Goal: Check status: Check status

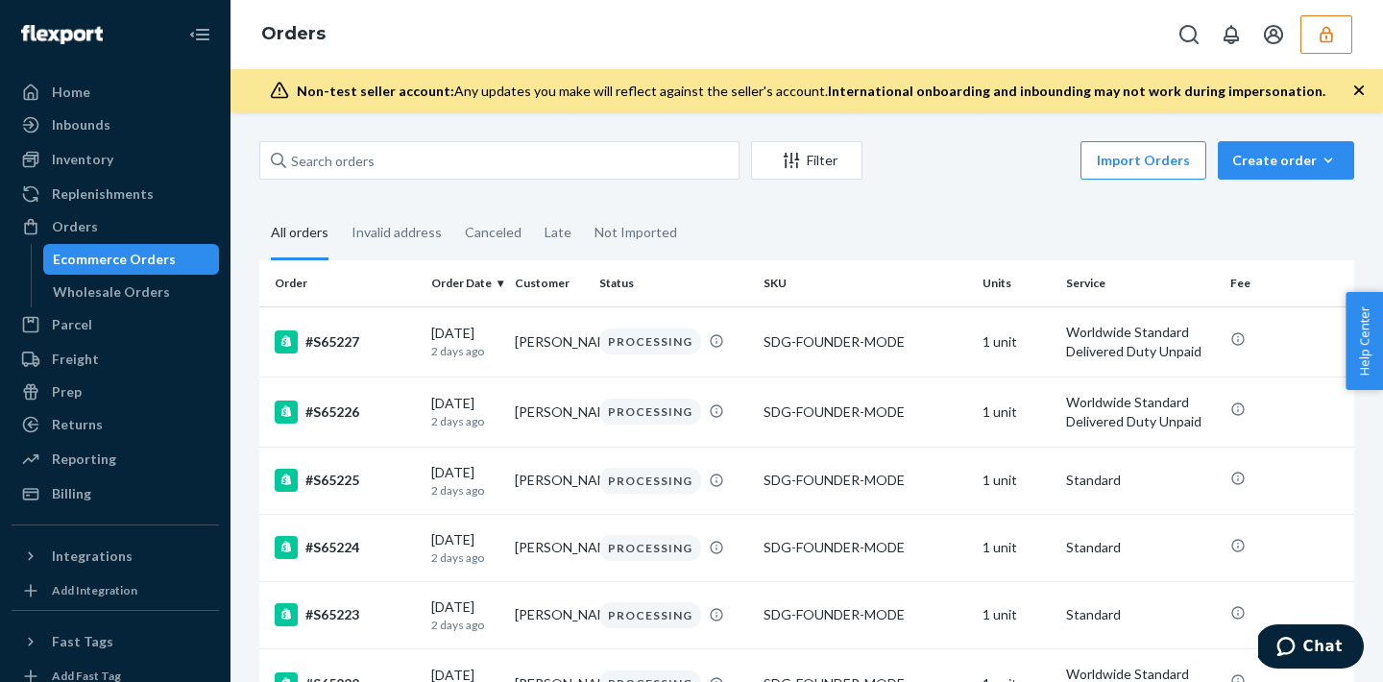
click at [1328, 43] on icon "button" at bounding box center [1326, 34] width 19 height 19
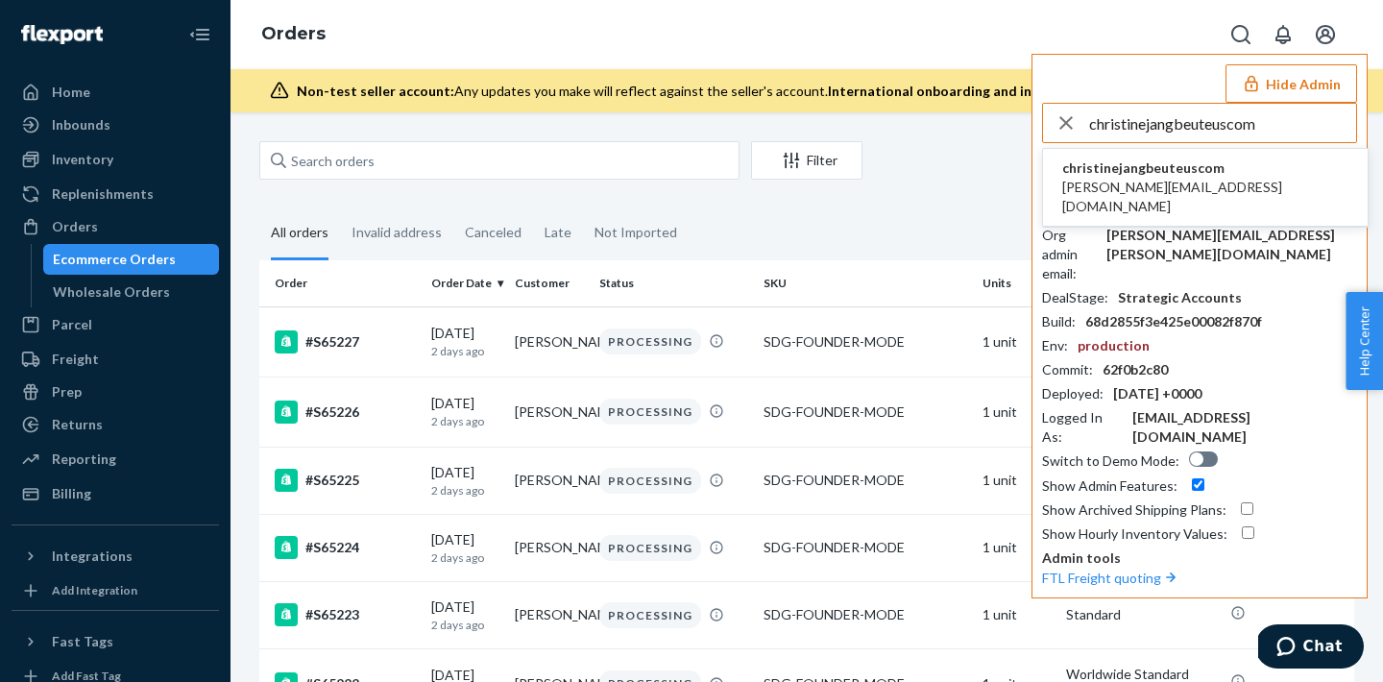
type input "christinejangbeuteuscom"
click at [1112, 174] on span "christinejangbeuteuscom" at bounding box center [1205, 167] width 286 height 19
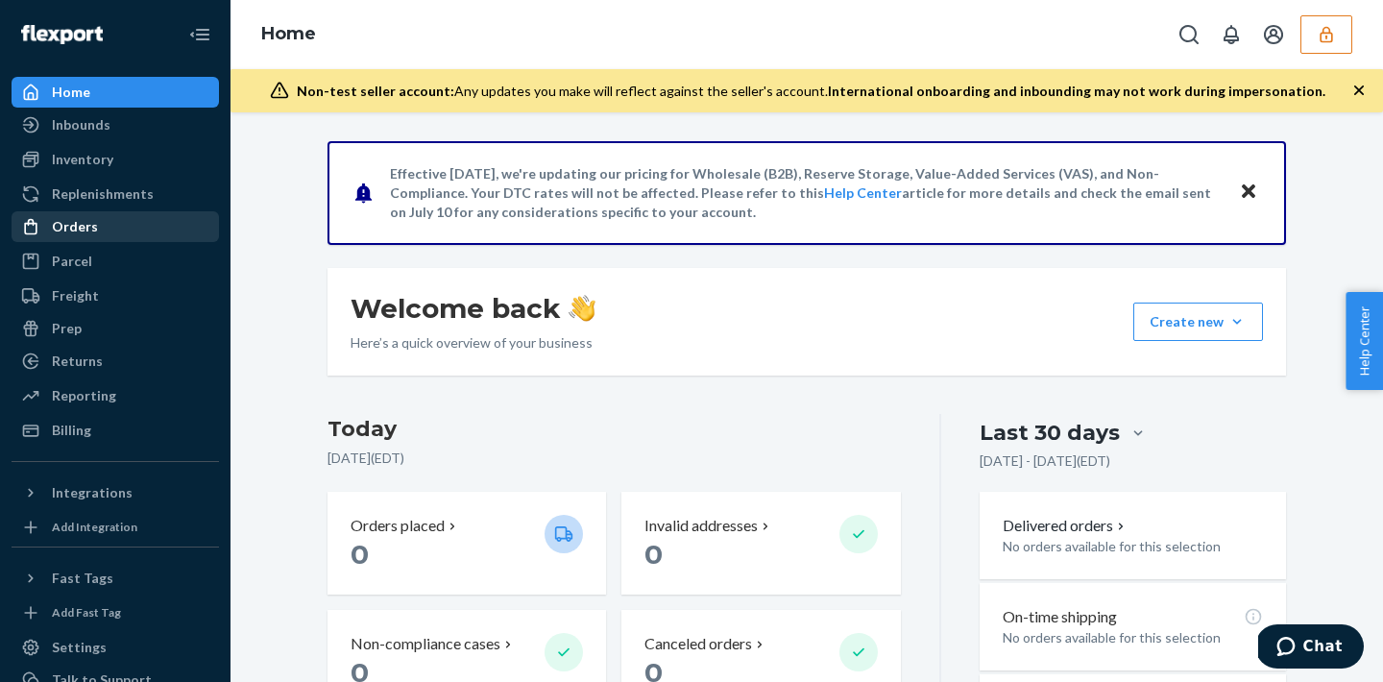
click at [77, 226] on div "Orders" at bounding box center [75, 226] width 46 height 19
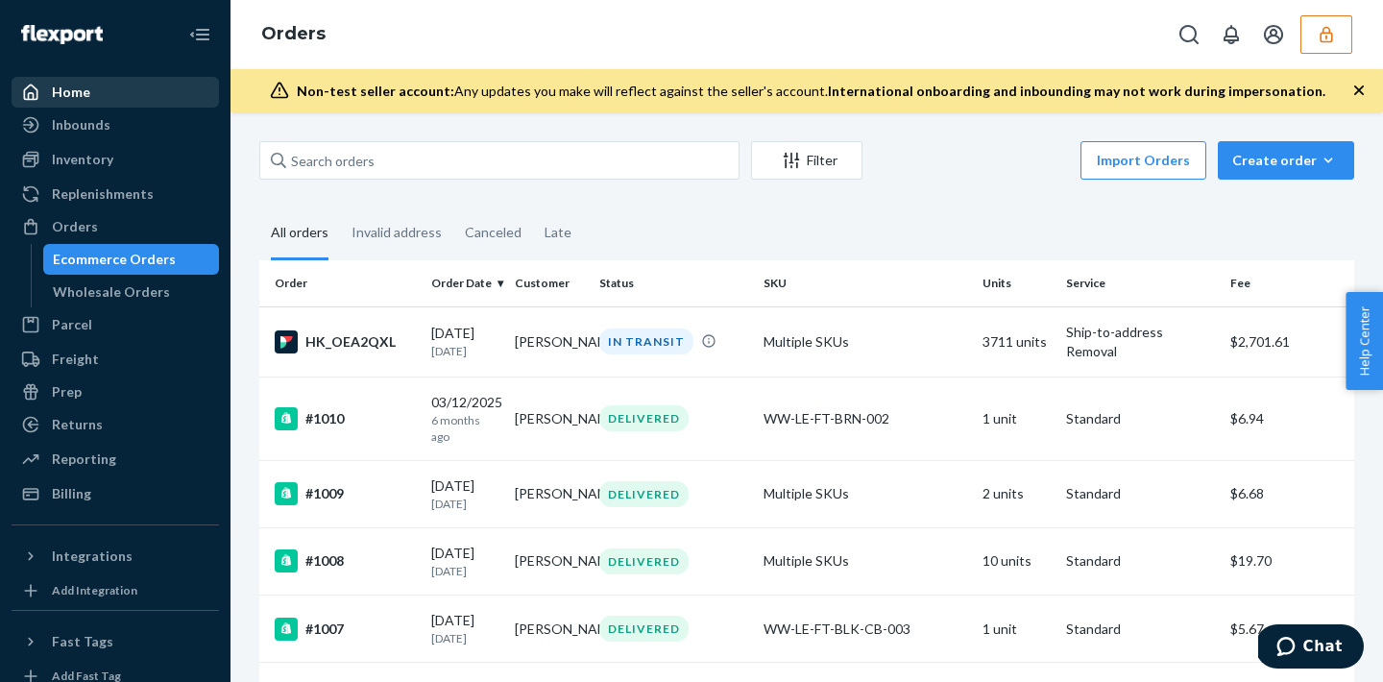
click at [141, 96] on div "Home" at bounding box center [115, 92] width 204 height 27
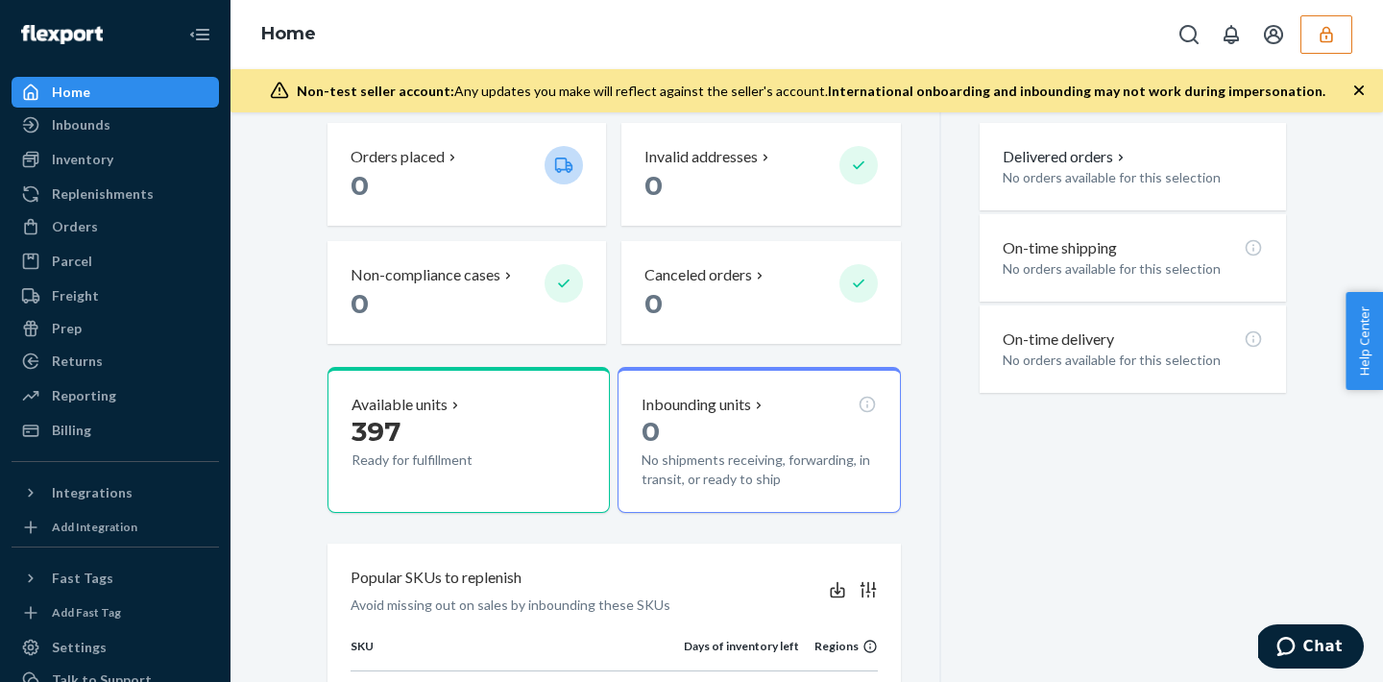
scroll to position [401, 0]
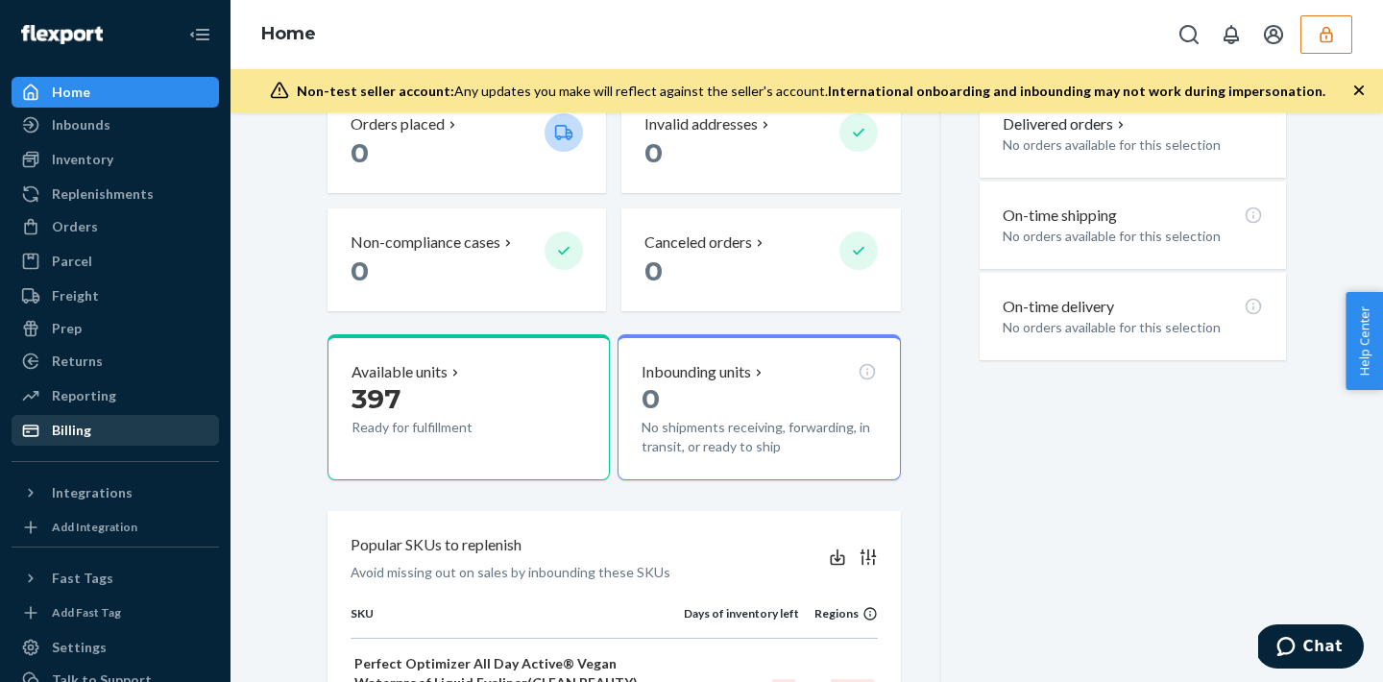
click at [73, 431] on div "Billing" at bounding box center [71, 430] width 39 height 19
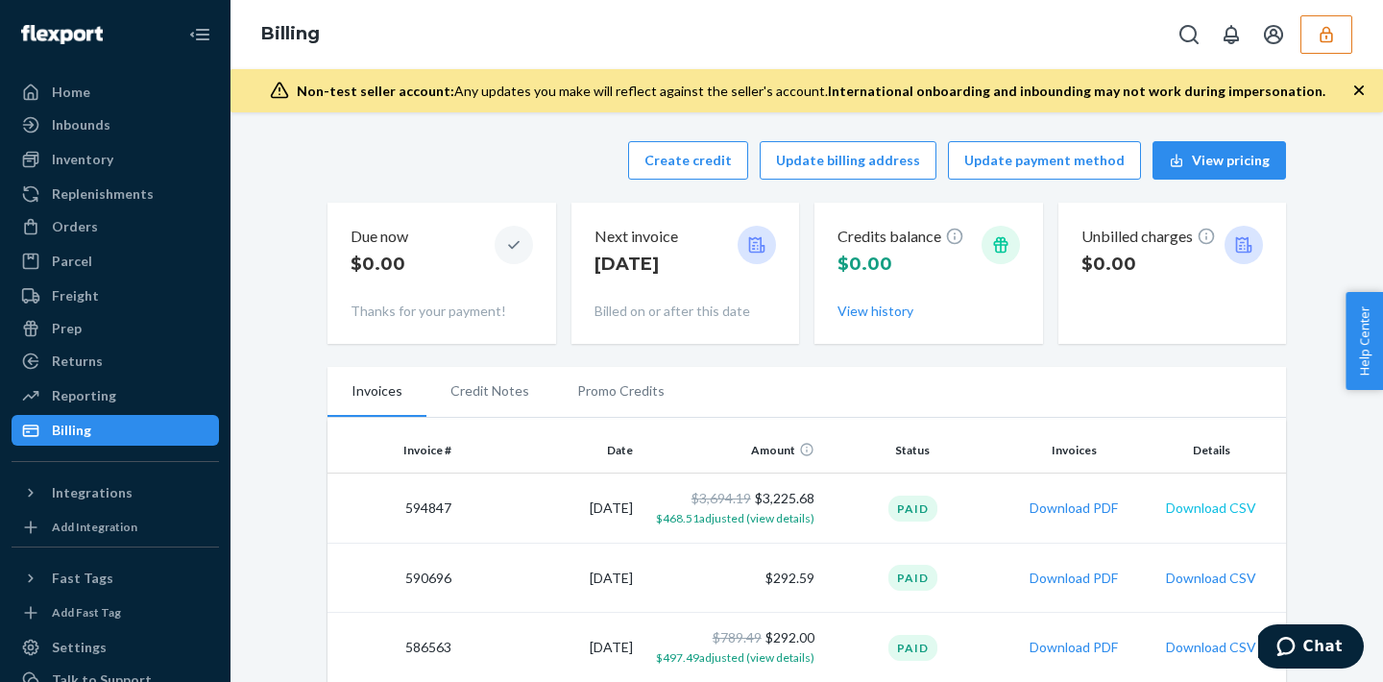
click at [1180, 515] on button "Download CSV" at bounding box center [1211, 507] width 90 height 19
click at [119, 227] on div "Orders" at bounding box center [115, 226] width 204 height 27
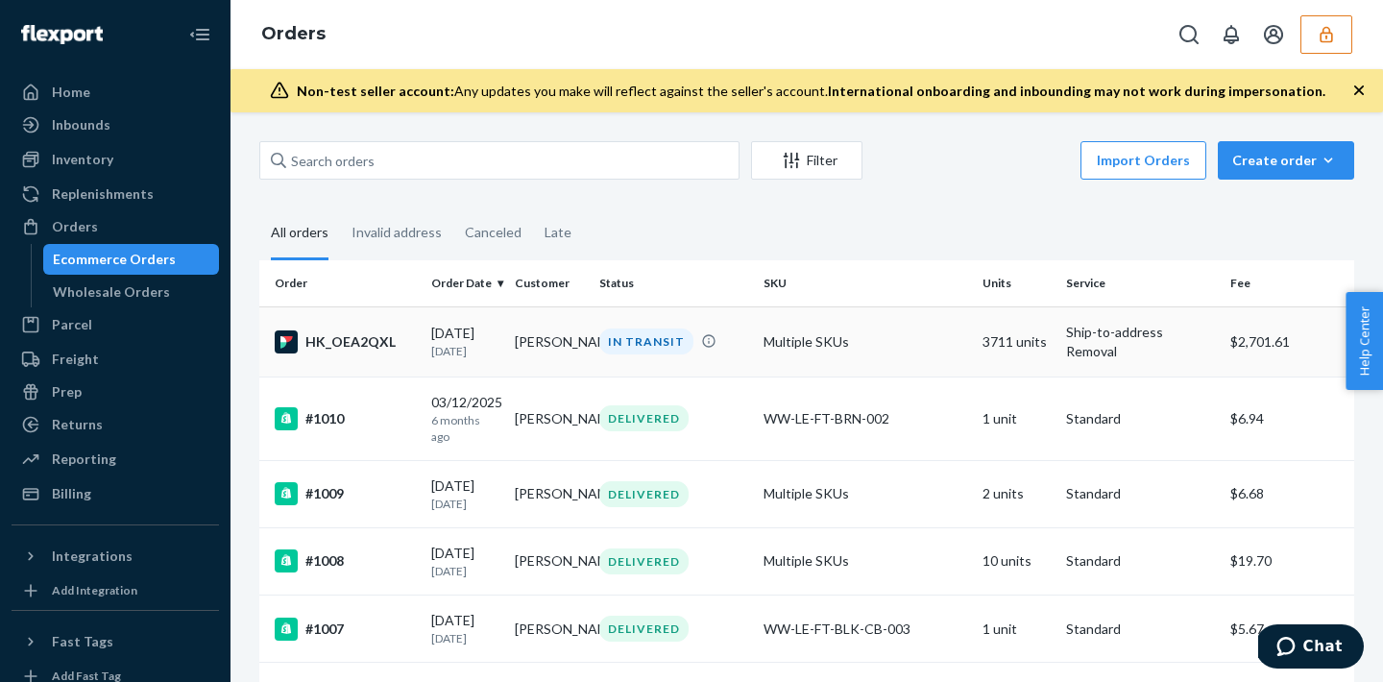
click at [452, 351] on p "15 days ago" at bounding box center [465, 351] width 68 height 16
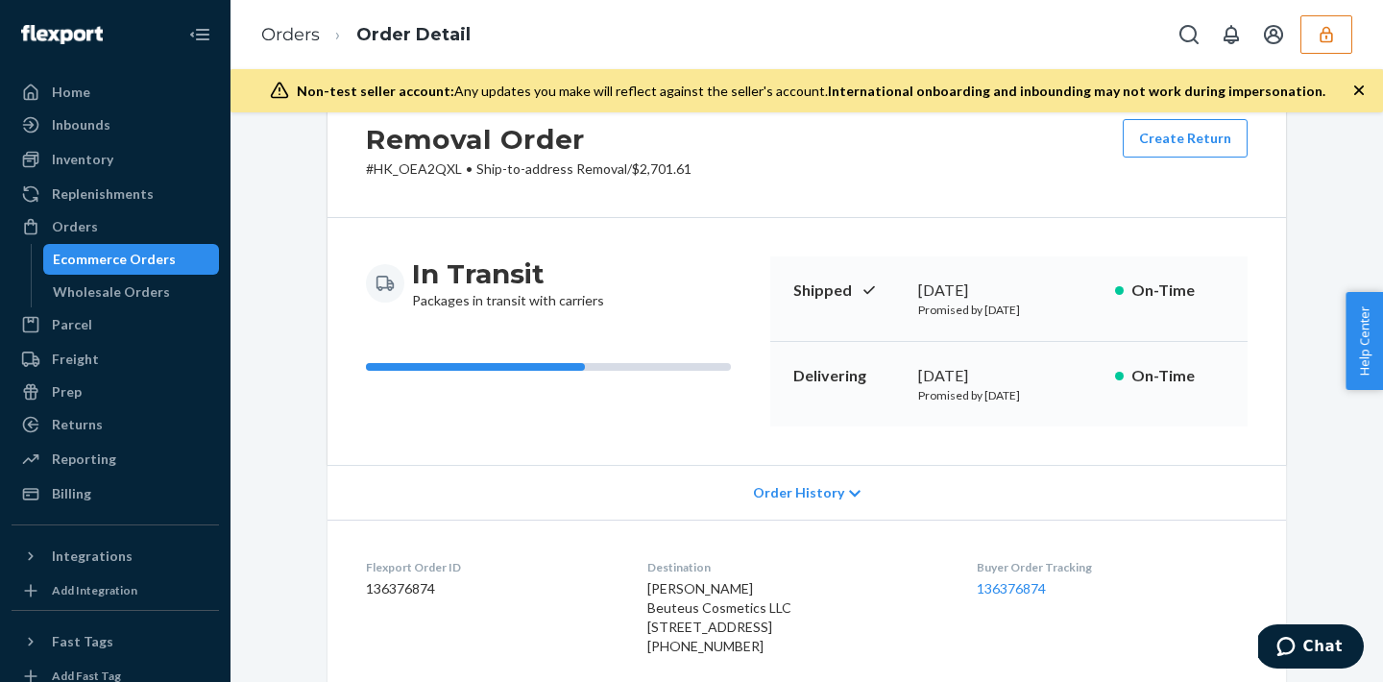
scroll to position [91, 0]
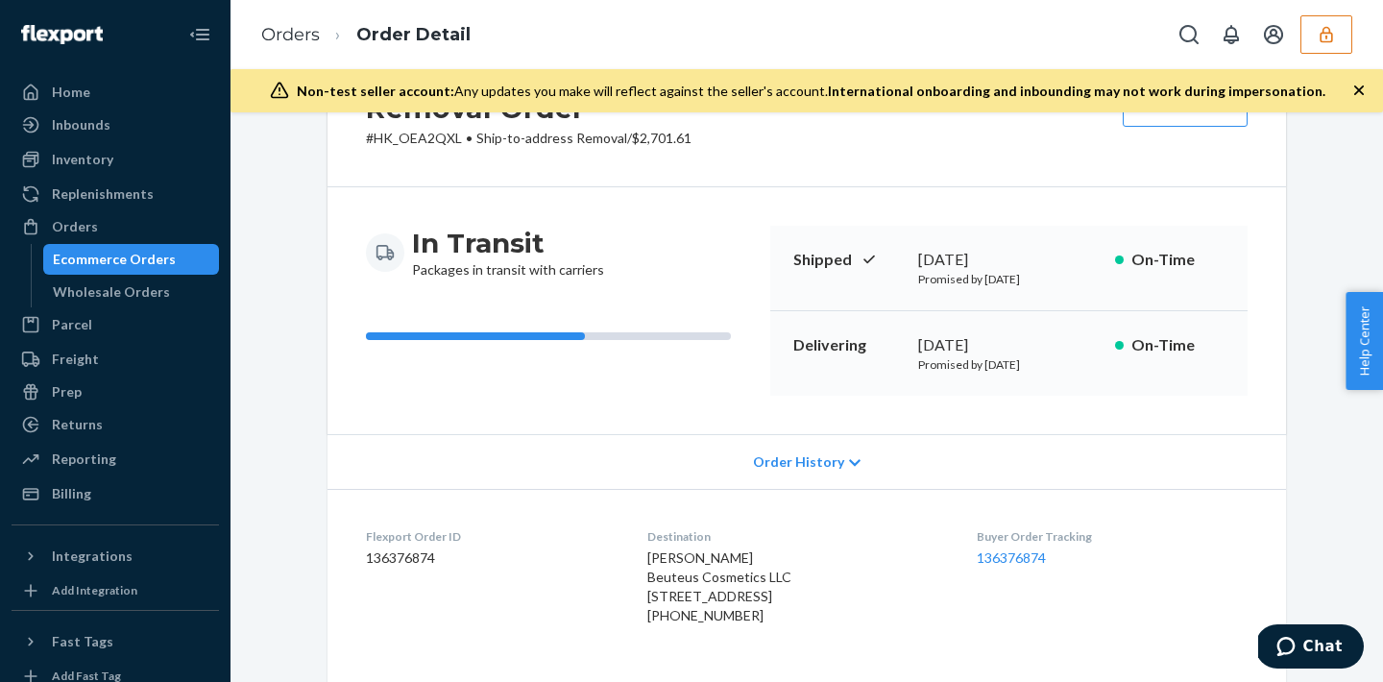
click at [809, 467] on span "Order History" at bounding box center [798, 461] width 91 height 19
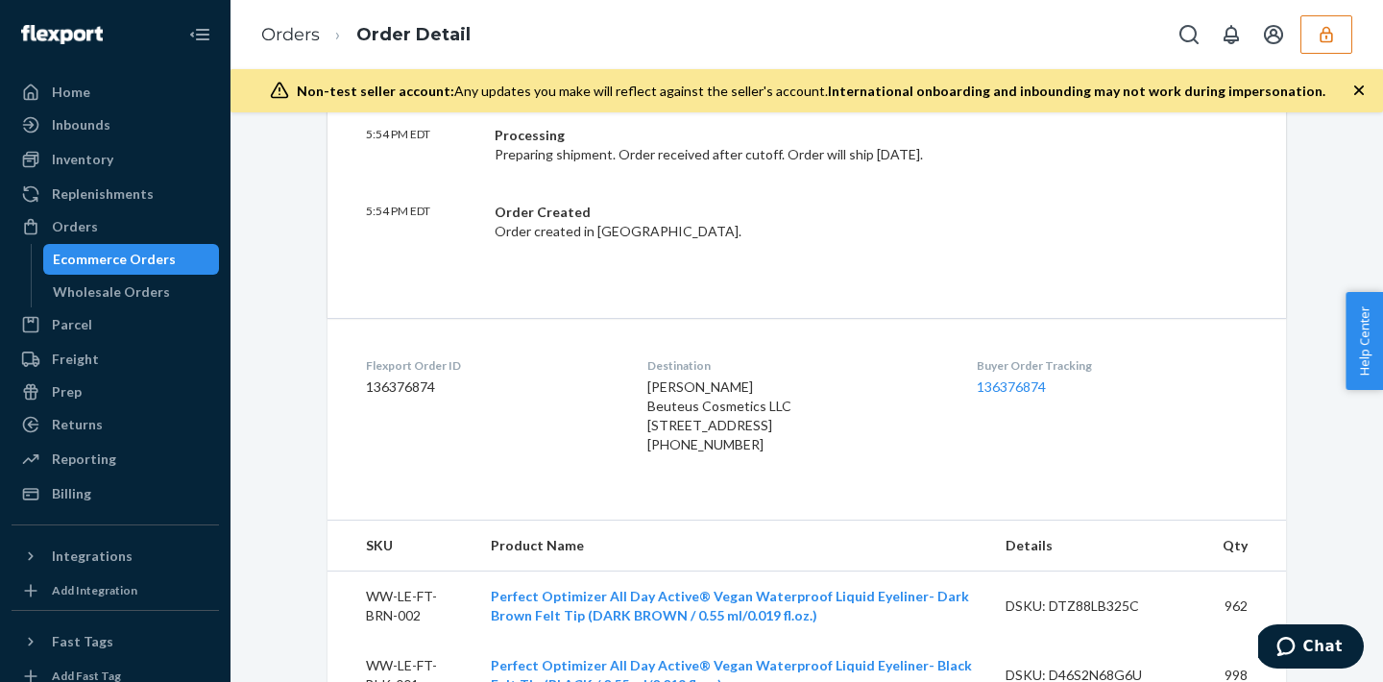
scroll to position [885, 0]
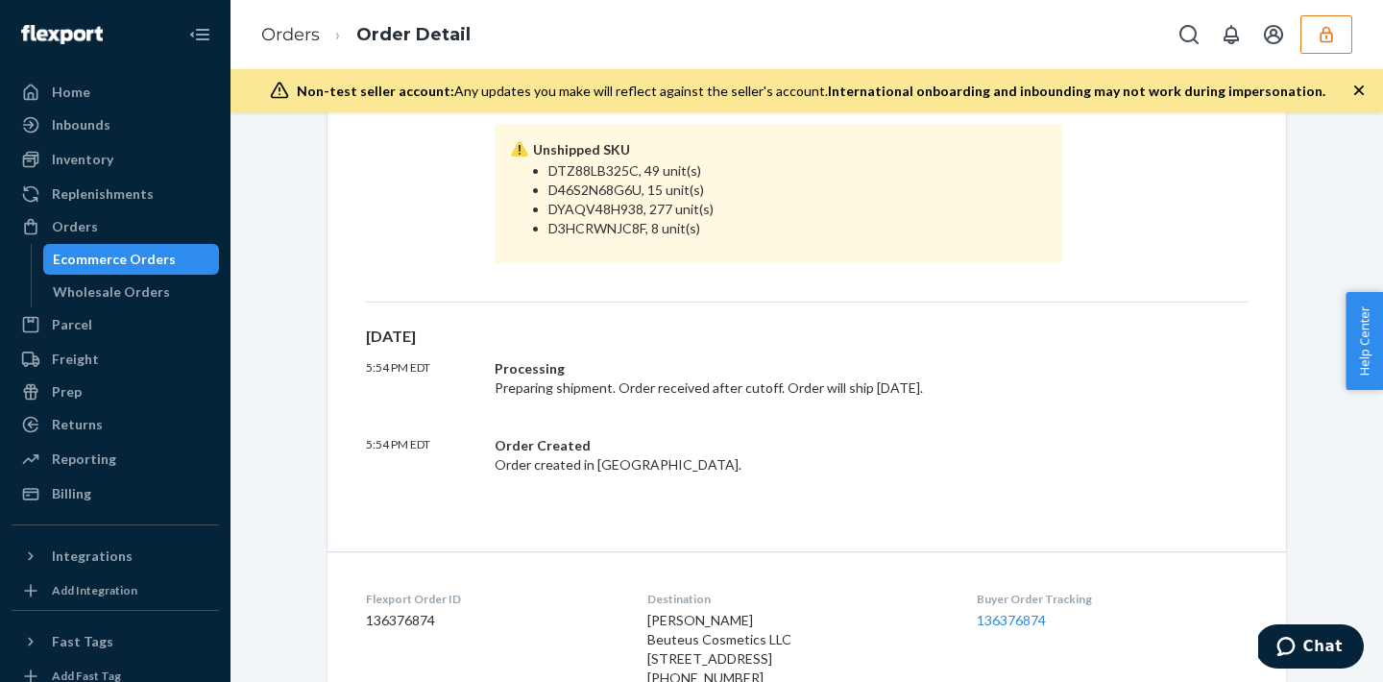
click at [606, 210] on li "DYAQV48H938, 277 unit(s)" at bounding box center [797, 209] width 498 height 19
copy li "DYAQV48H938"
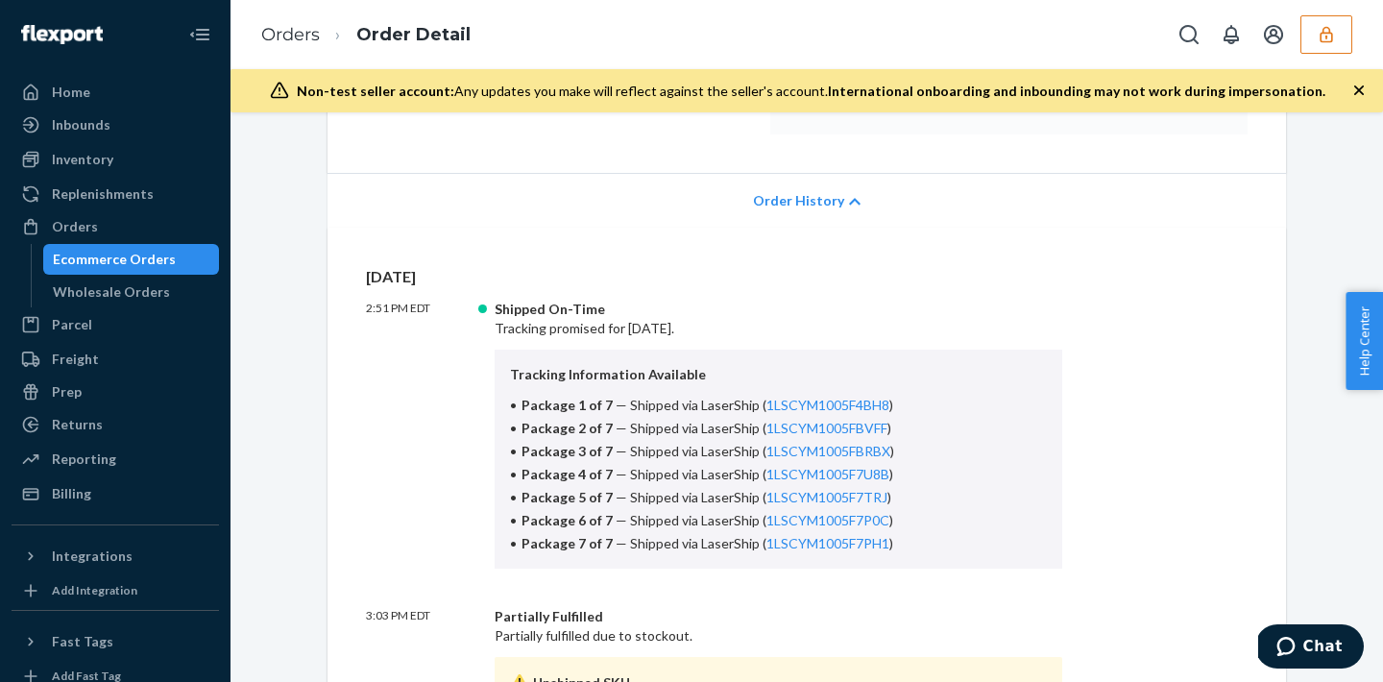
scroll to position [302, 0]
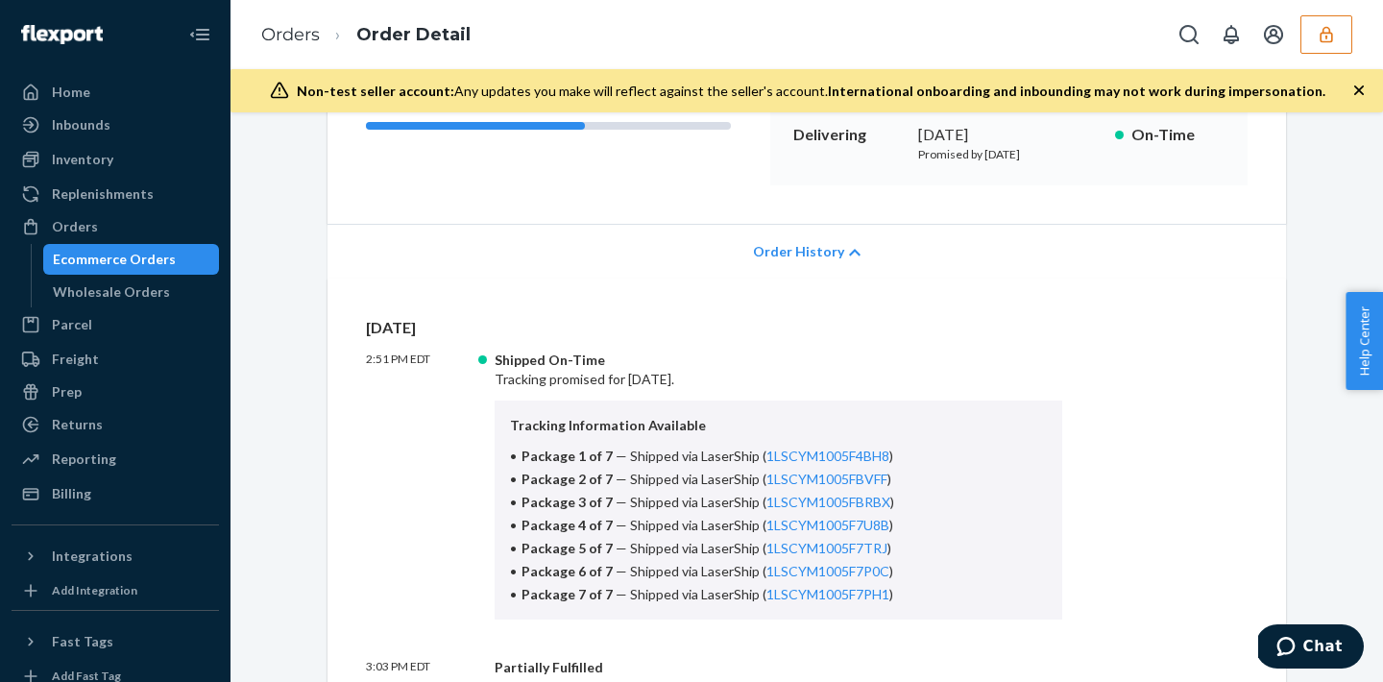
click at [786, 236] on div "Order History" at bounding box center [806, 251] width 958 height 55
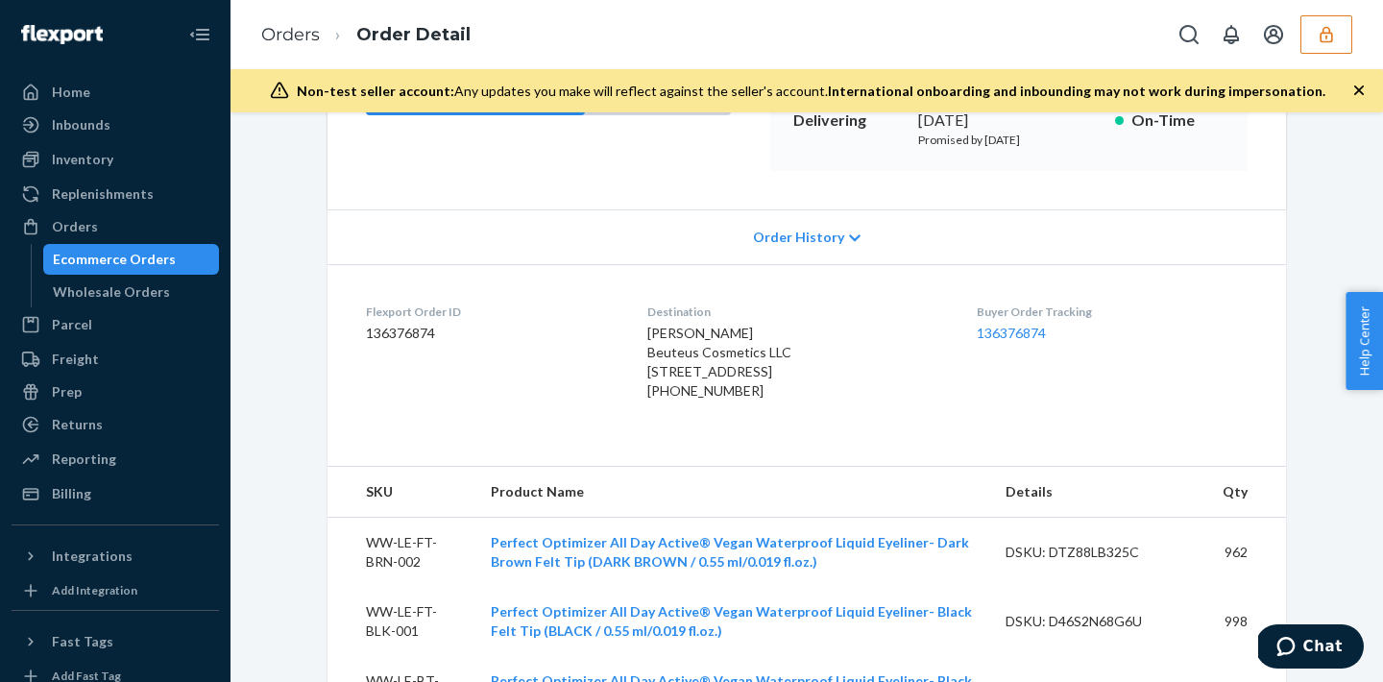
scroll to position [317, 0]
drag, startPoint x: 642, startPoint y: 326, endPoint x: 741, endPoint y: 438, distance: 149.7
click at [741, 438] on dl "Flexport Order ID 136376874 Destination Christine C. Jang Beuteus Cosmetics LLC…" at bounding box center [806, 354] width 958 height 182
copy div "Christine C. Jang Beuteus Cosmetics LLC 12 Comet Rd Syosset, NY 11791-6909 US +…"
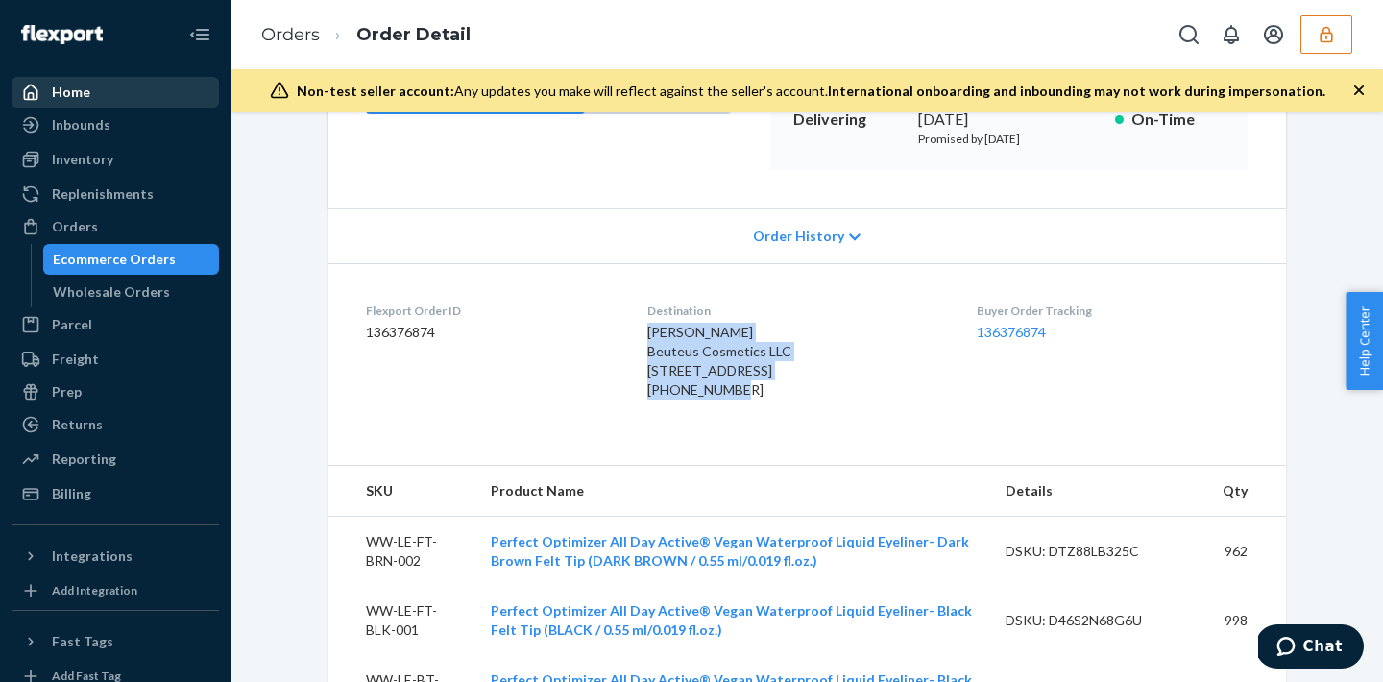
click at [100, 87] on div "Home" at bounding box center [115, 92] width 204 height 27
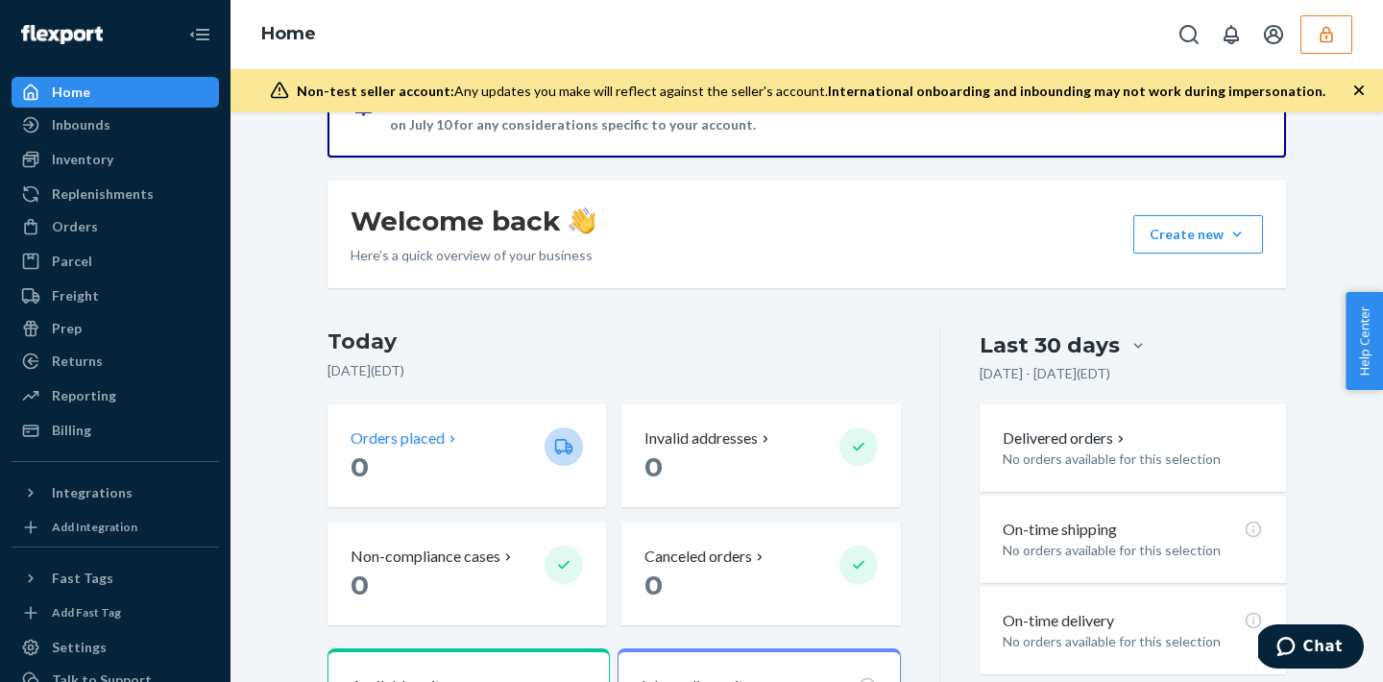
scroll to position [241, 0]
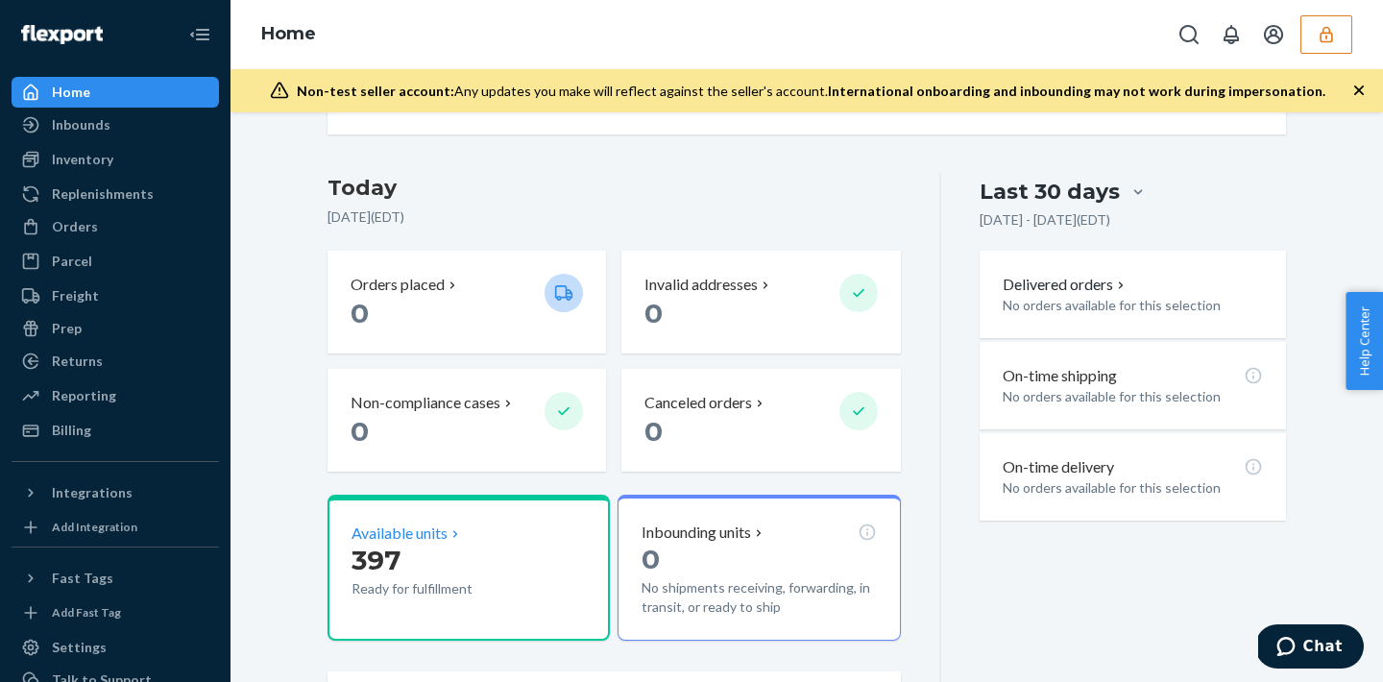
click at [437, 562] on p "397" at bounding box center [440, 560] width 178 height 35
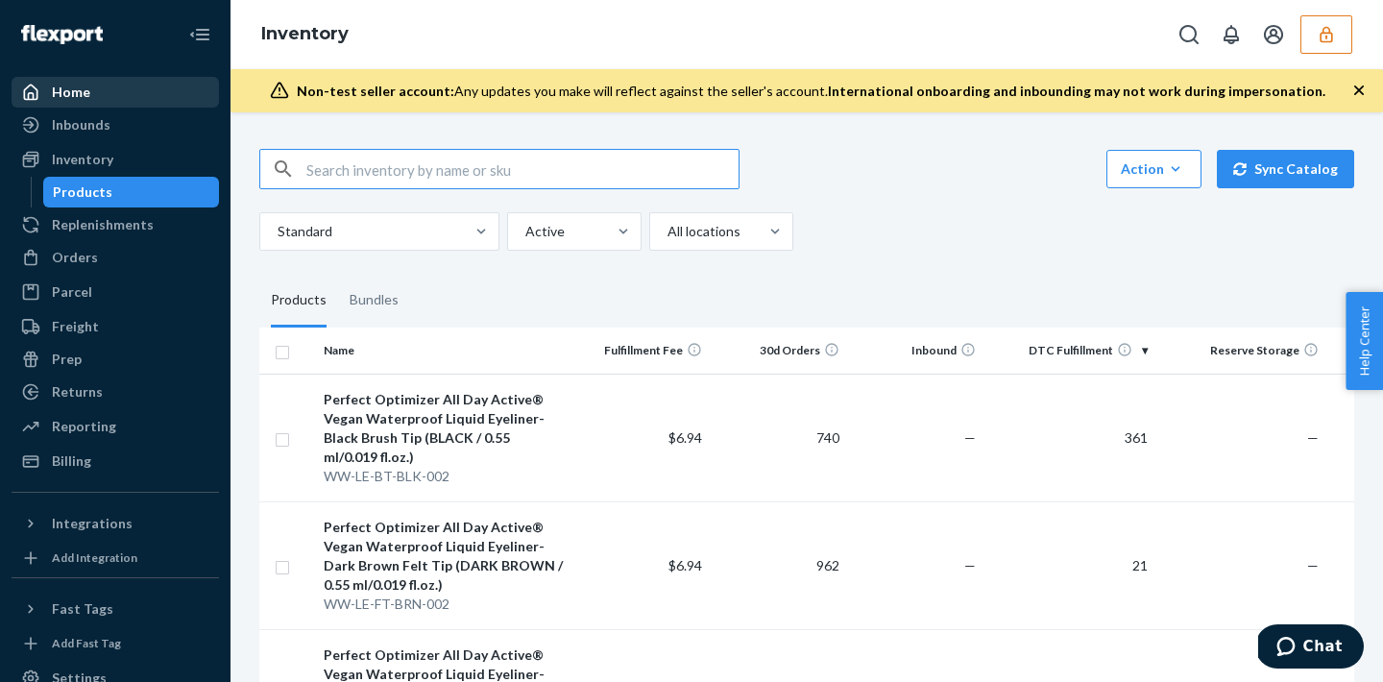
click at [122, 88] on div "Home" at bounding box center [115, 92] width 204 height 27
